Goal: Transaction & Acquisition: Purchase product/service

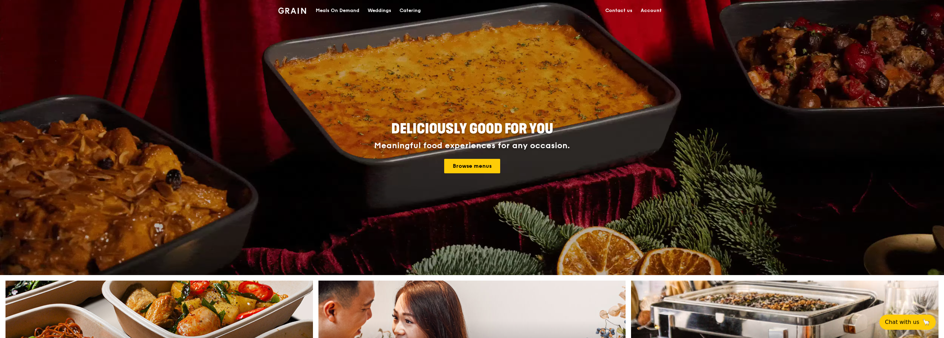
click at [328, 14] on div "Meals On Demand" at bounding box center [338, 10] width 44 height 21
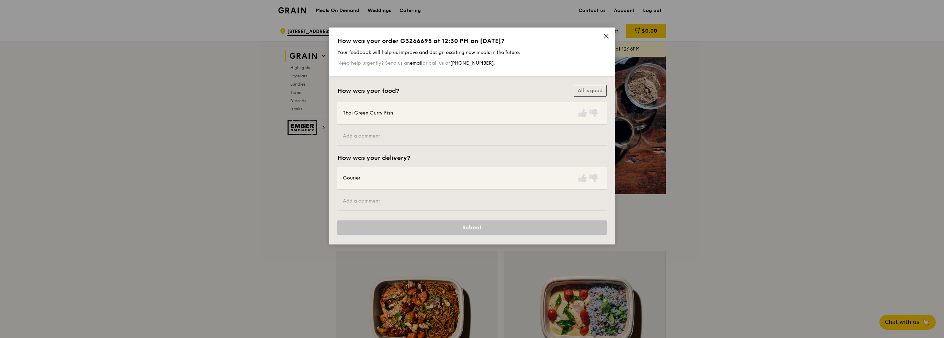
click at [605, 34] on icon at bounding box center [606, 36] width 6 height 6
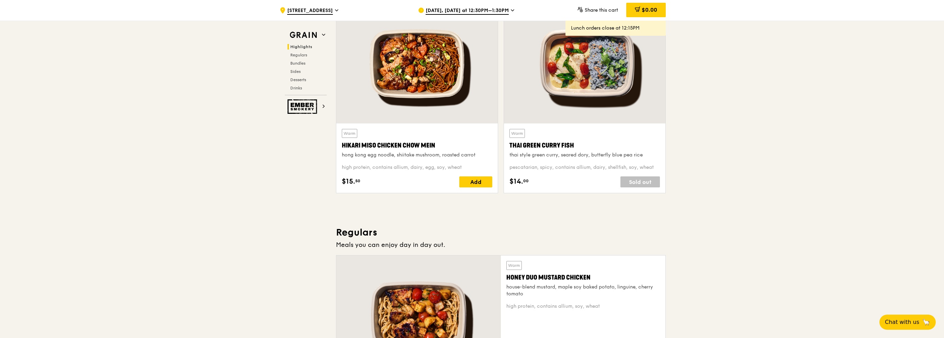
scroll to position [206, 0]
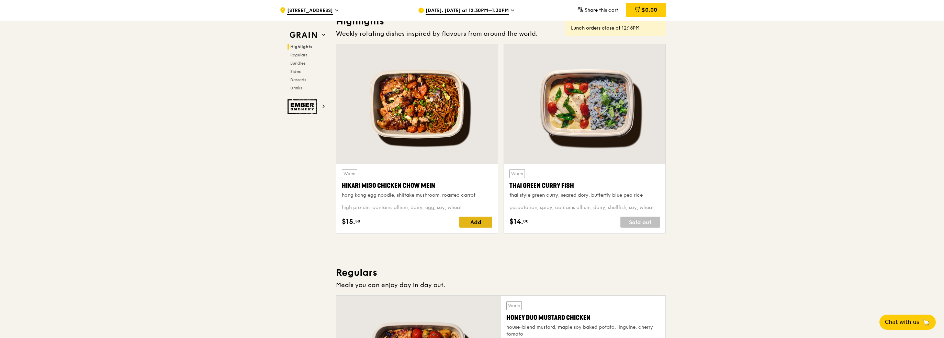
click at [480, 225] on div "Add" at bounding box center [475, 221] width 33 height 11
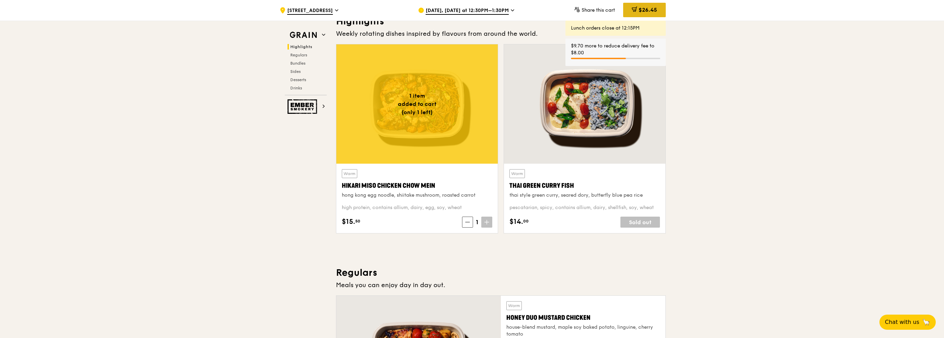
click at [652, 9] on span "$26.45" at bounding box center [648, 10] width 19 height 7
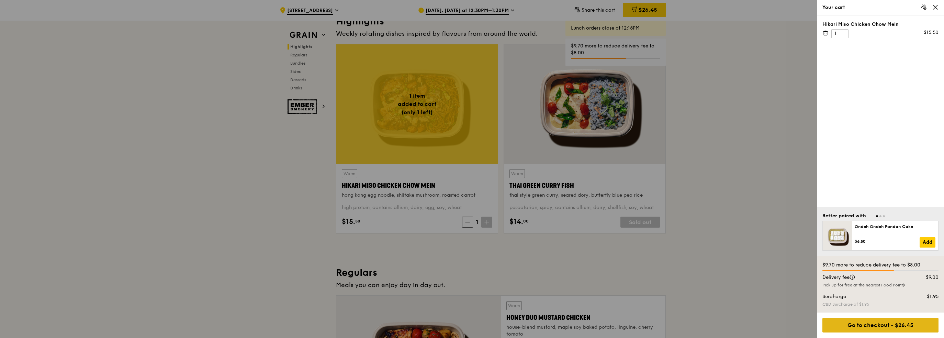
click at [873, 324] on div "Go to checkout - $26.45" at bounding box center [880, 325] width 116 height 14
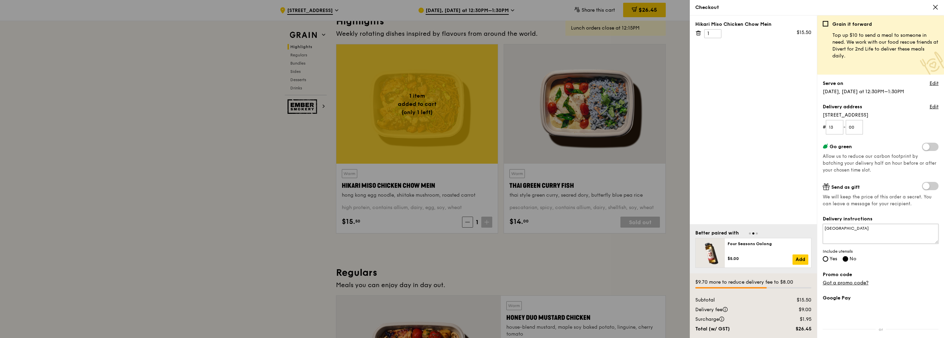
scroll to position [117, 0]
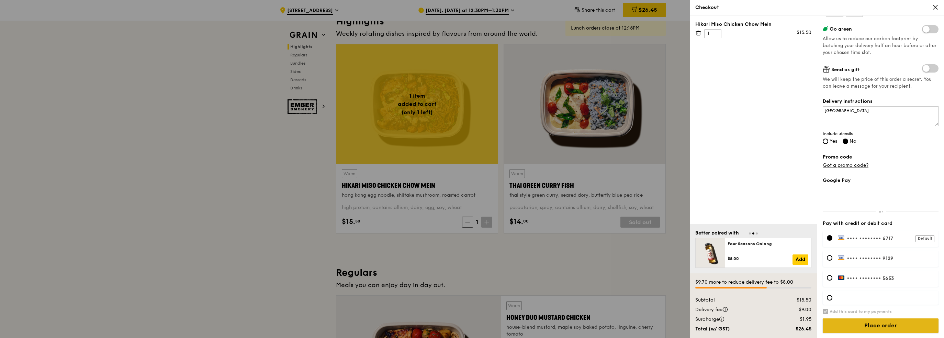
click at [881, 326] on input "Place order" at bounding box center [881, 325] width 116 height 14
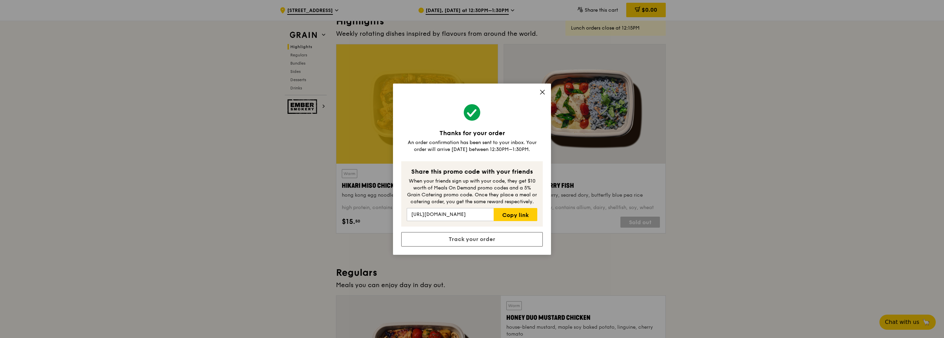
click at [541, 92] on icon at bounding box center [542, 92] width 6 height 6
